Goal: Task Accomplishment & Management: Use online tool/utility

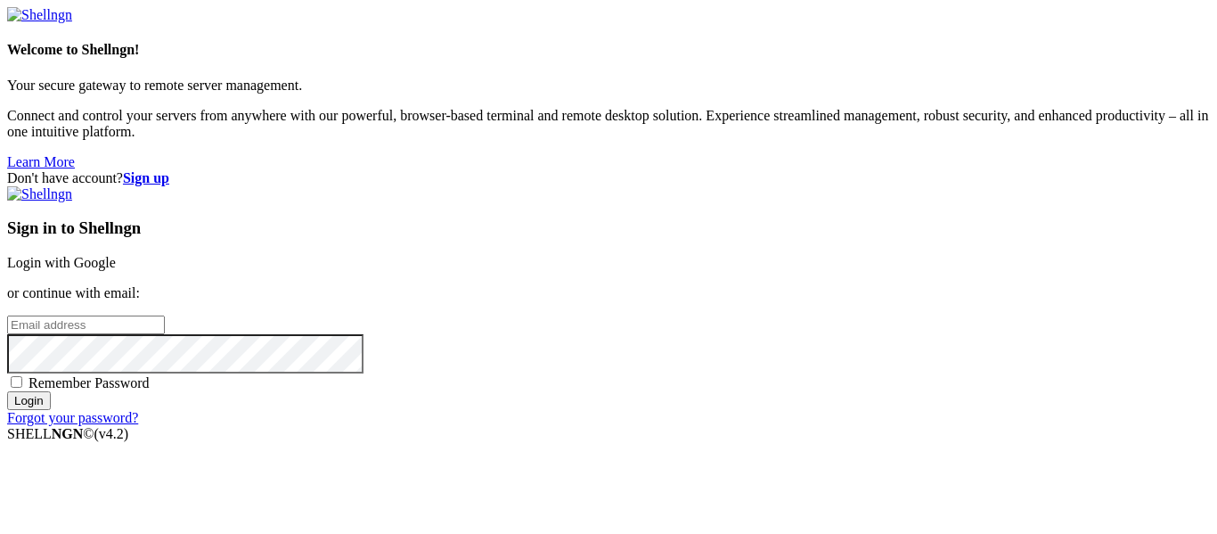
type input "[EMAIL_ADDRESS][DOMAIN_NAME]"
click at [634, 373] on div "Remember Password" at bounding box center [608, 382] width 1203 height 18
click at [150, 375] on span "Remember Password" at bounding box center [89, 382] width 121 height 15
click at [22, 376] on input "Remember Password" at bounding box center [17, 382] width 12 height 12
checkbox input "true"
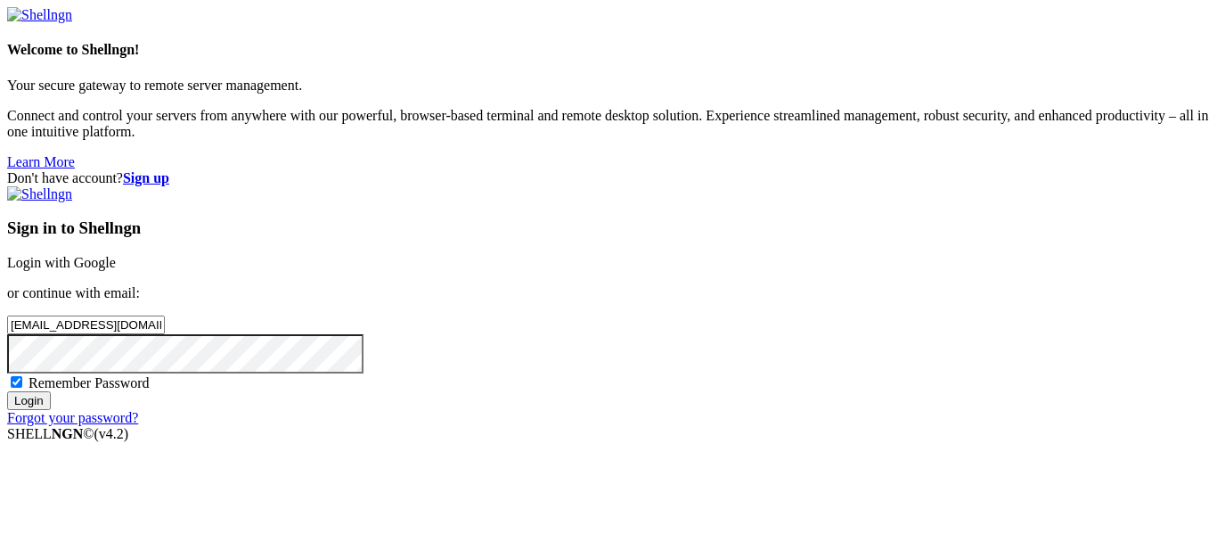
click at [51, 410] on input "Login" at bounding box center [29, 400] width 44 height 19
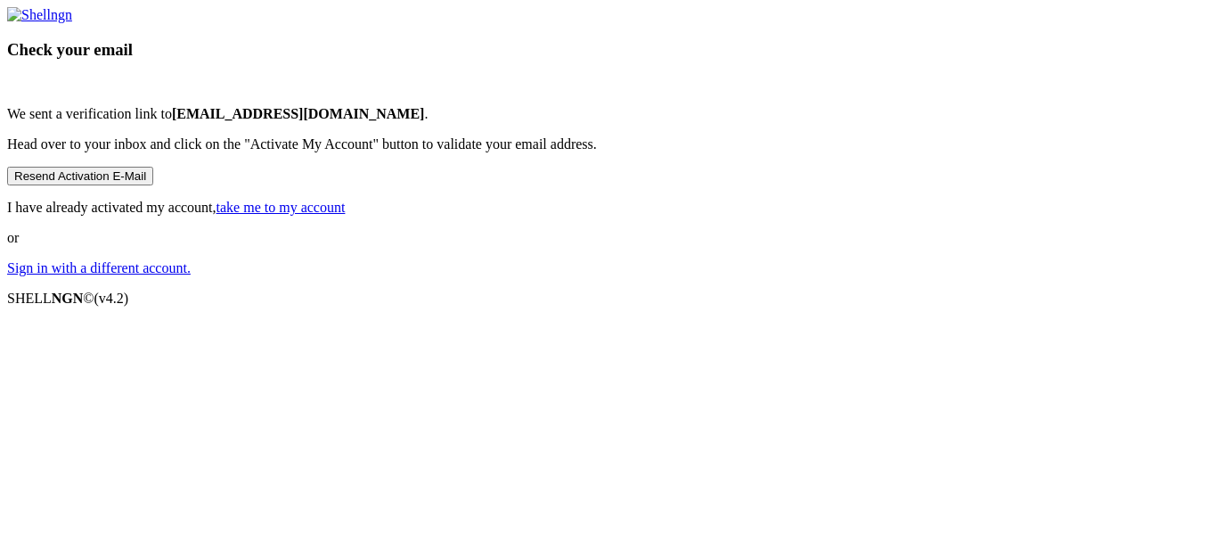
click at [153, 185] on button "Resend Activation E-Mail" at bounding box center [80, 176] width 146 height 19
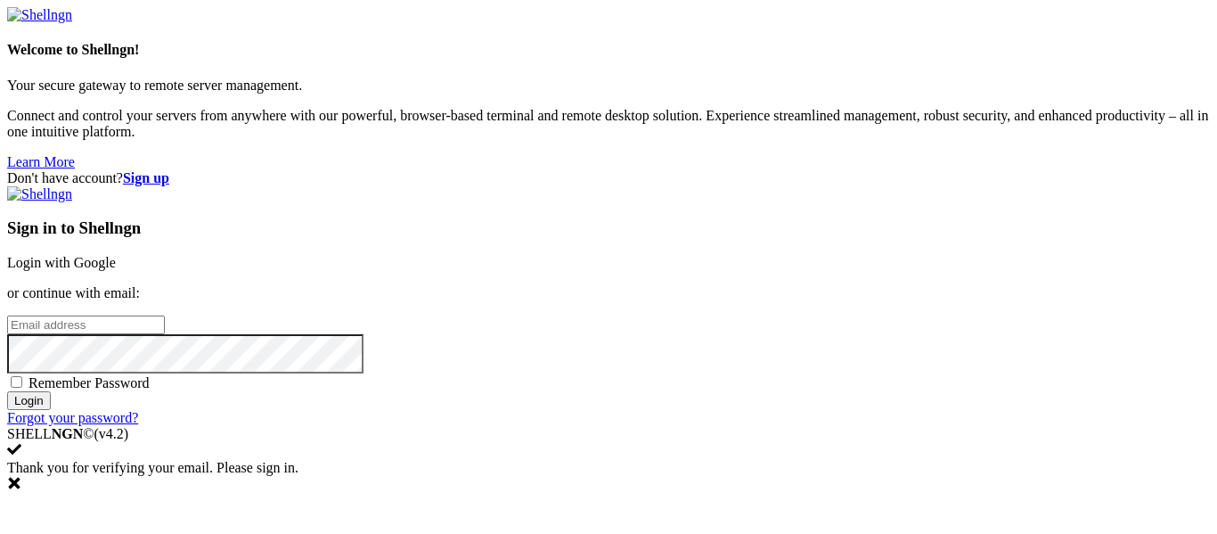
type input "[EMAIL_ADDRESS][DOMAIN_NAME]"
click at [51, 410] on input "Login" at bounding box center [29, 400] width 44 height 19
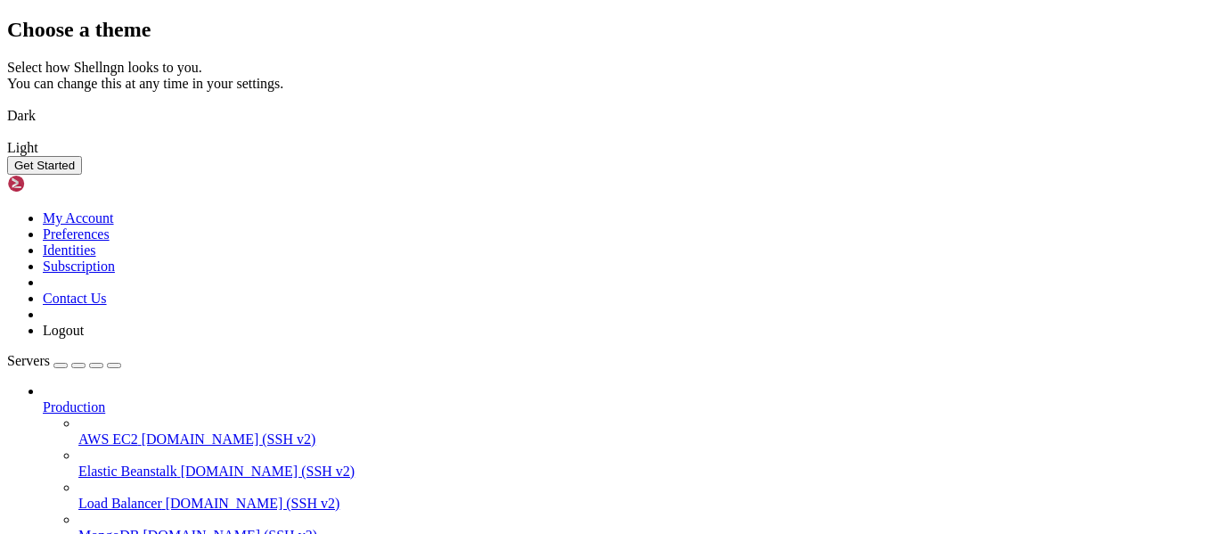
click at [7, 104] on img at bounding box center [7, 104] width 0 height 0
click at [82, 175] on button "Get Started" at bounding box center [44, 165] width 75 height 19
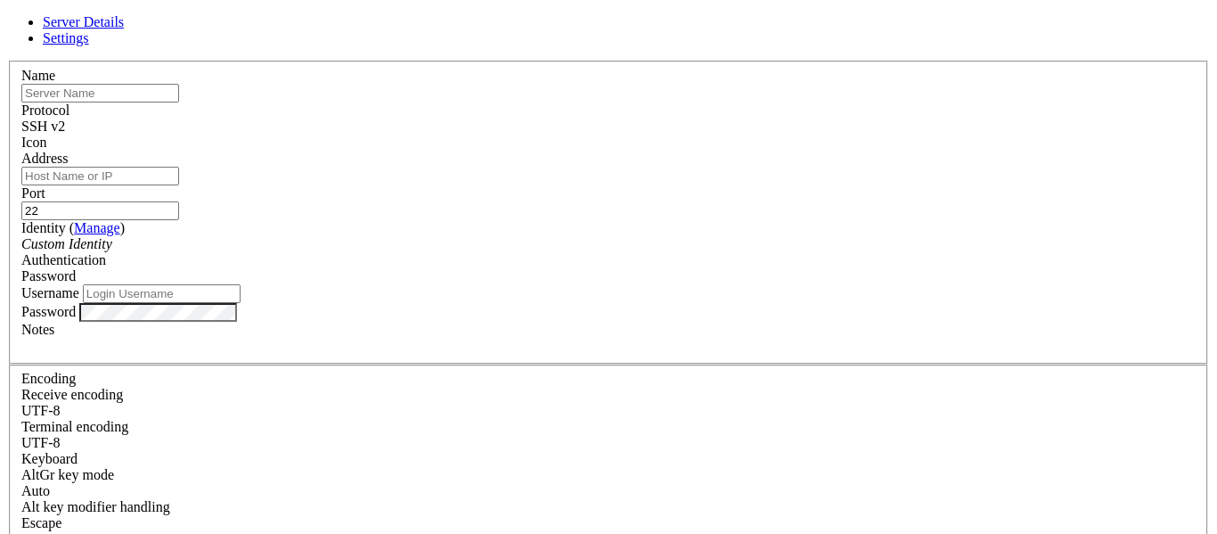
type input "[EMAIL_ADDRESS][DOMAIN_NAME]"
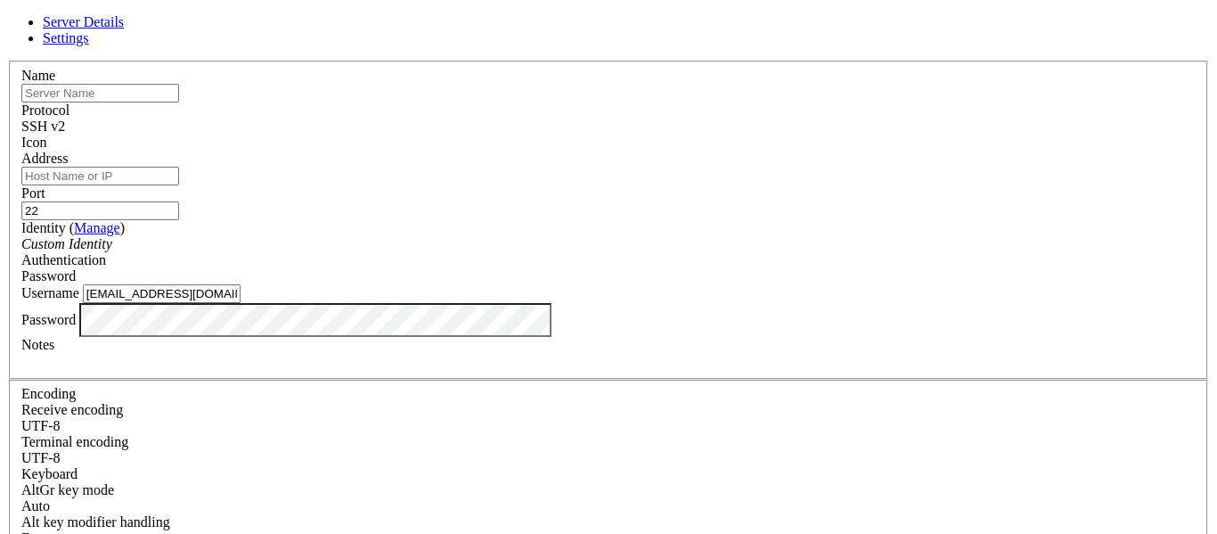
click at [179, 173] on input "Address" at bounding box center [100, 176] width 158 height 19
paste input "[TECHNICAL_ID]"
type input "[TECHNICAL_ID]"
click at [179, 102] on input "text" at bounding box center [100, 93] width 158 height 19
type input "kittentechserver"
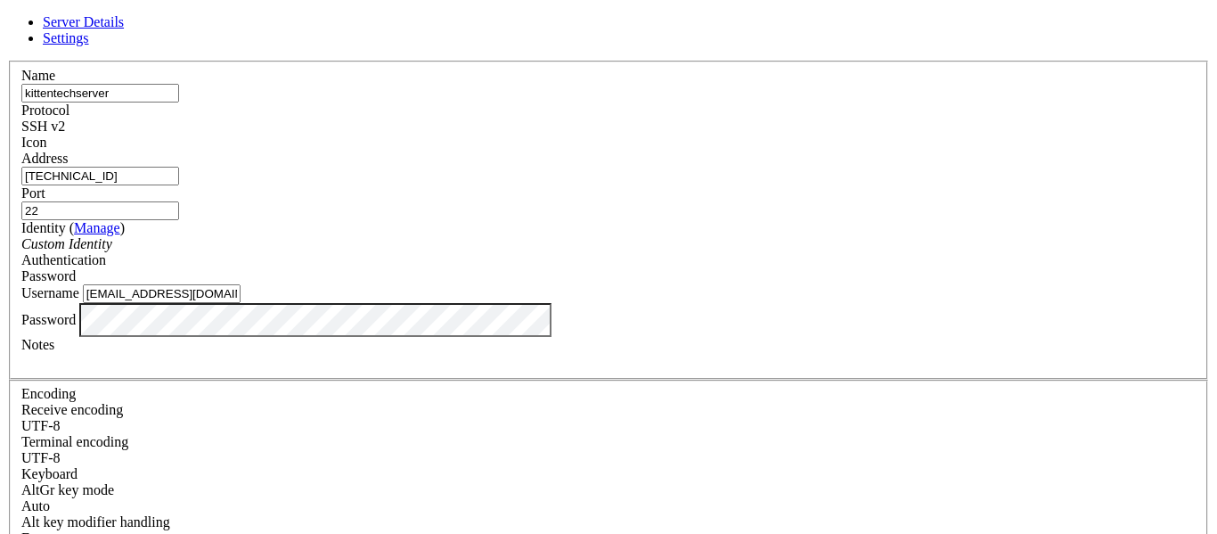
click at [241, 303] on input "[EMAIL_ADDRESS][DOMAIN_NAME]" at bounding box center [162, 293] width 158 height 19
type input "kiranhayden"
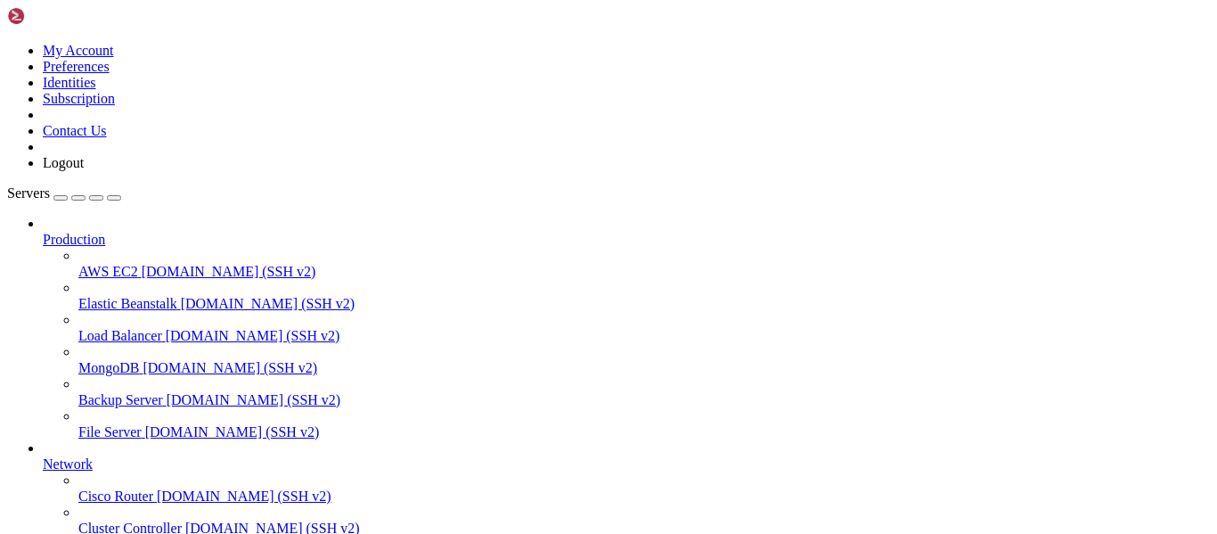
scroll to position [185, 0]
